Goal: Use online tool/utility: Utilize a website feature to perform a specific function

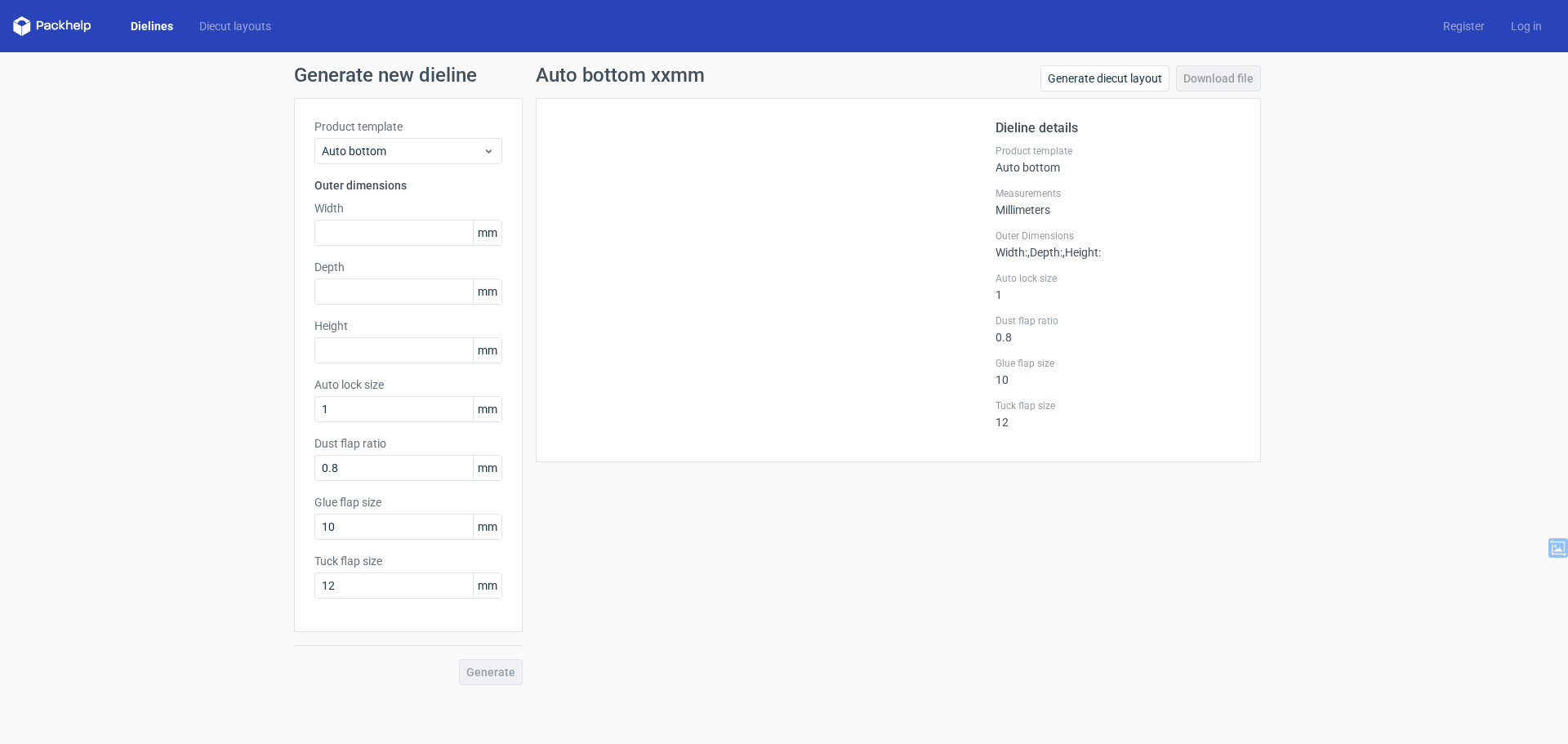
click at [146, 19] on link "Dielines" at bounding box center [152, 26] width 68 height 17
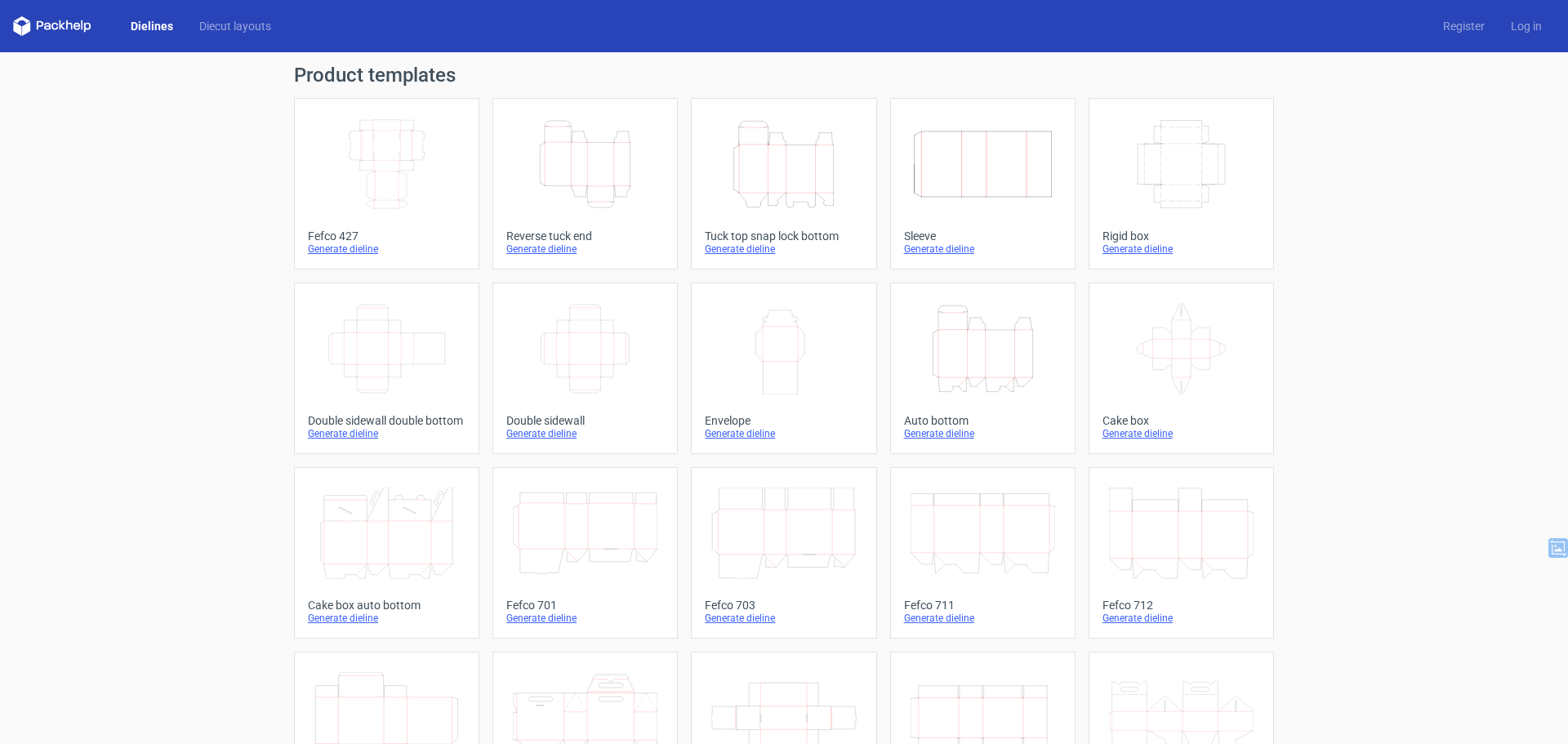
click at [601, 186] on icon "Height Depth Width" at bounding box center [584, 163] width 145 height 91
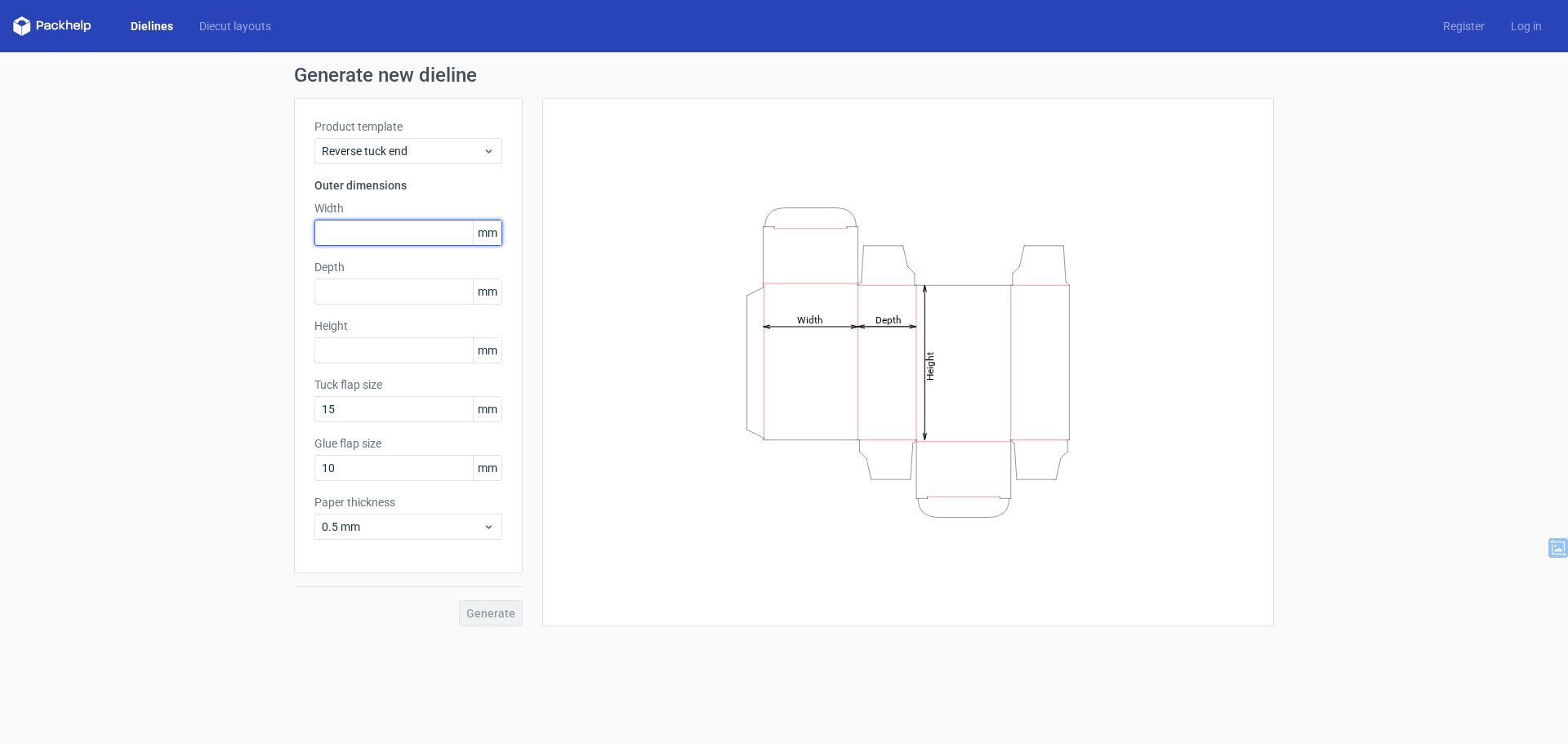
click at [396, 230] on input "text" at bounding box center [408, 232] width 188 height 26
type input "56"
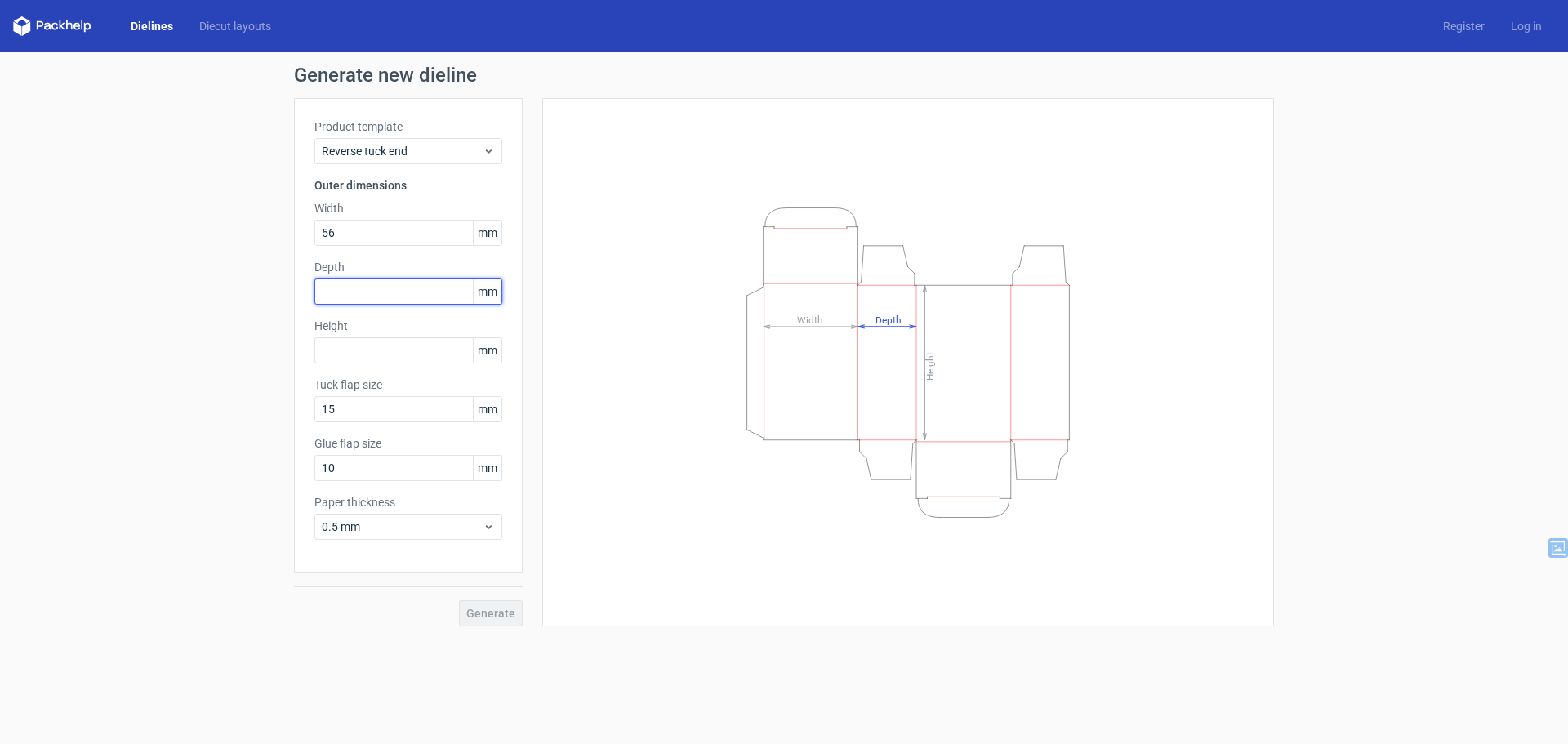
click at [419, 300] on input "text" at bounding box center [408, 291] width 188 height 26
click at [355, 290] on input "text" at bounding box center [408, 291] width 188 height 26
type input "26"
click at [358, 354] on input "text" at bounding box center [408, 350] width 188 height 26
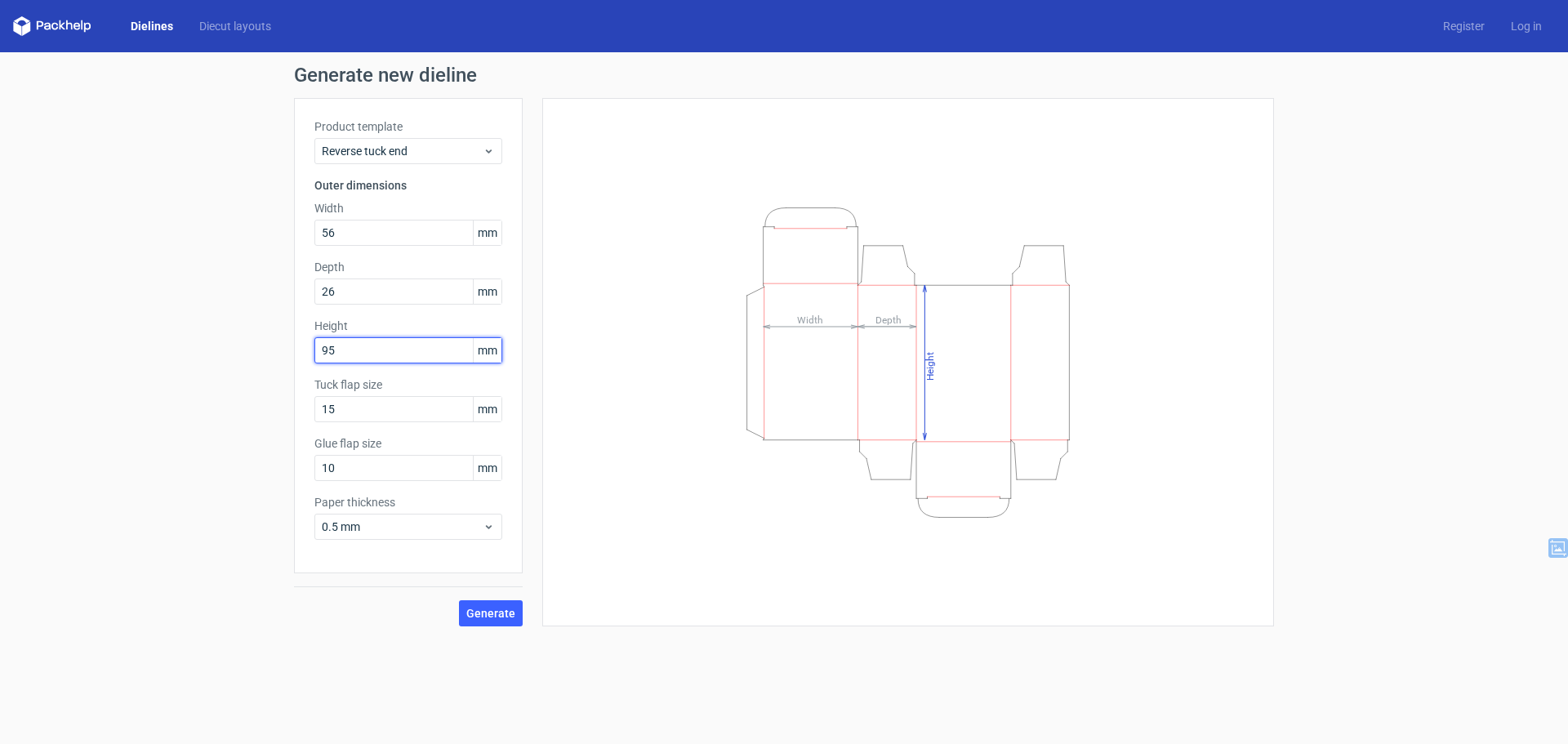
type input "95"
click at [487, 611] on span "Generate" at bounding box center [490, 613] width 49 height 11
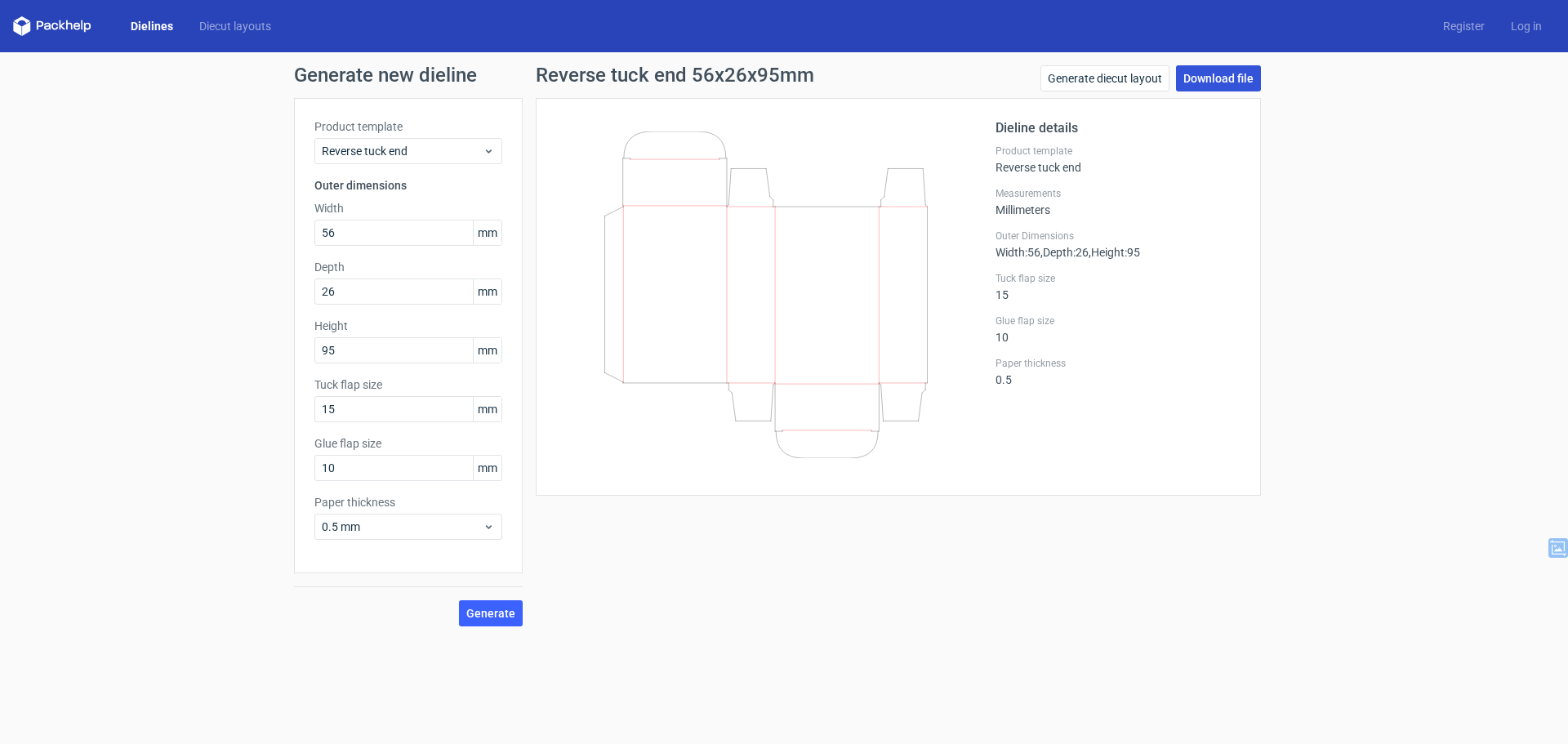
click at [1222, 73] on link "Download file" at bounding box center [1219, 78] width 85 height 26
click at [347, 399] on input "15" at bounding box center [408, 409] width 188 height 26
drag, startPoint x: 360, startPoint y: 399, endPoint x: 171, endPoint y: 377, distance: 190.3
click at [200, 386] on div "Generate new dieline Product template Reverse tuck end Outer dimensions Width 5…" at bounding box center [784, 346] width 1568 height 587
type input "12"
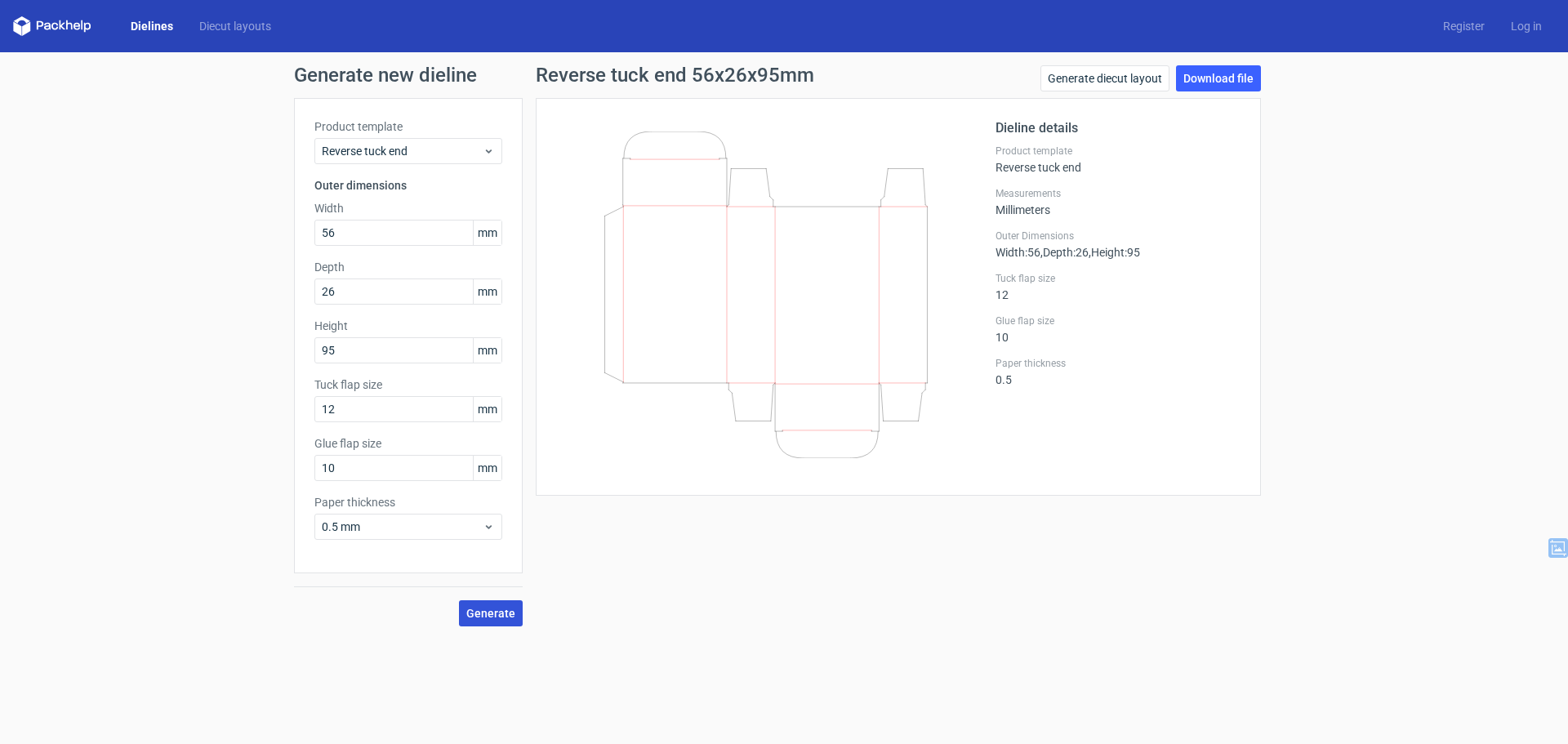
click at [499, 619] on span "Generate" at bounding box center [490, 613] width 49 height 11
click at [376, 455] on input "10" at bounding box center [408, 467] width 188 height 26
click at [488, 614] on span "Generate" at bounding box center [490, 613] width 49 height 11
click at [1211, 79] on link "Download file" at bounding box center [1219, 78] width 85 height 26
